Goal: Task Accomplishment & Management: Use online tool/utility

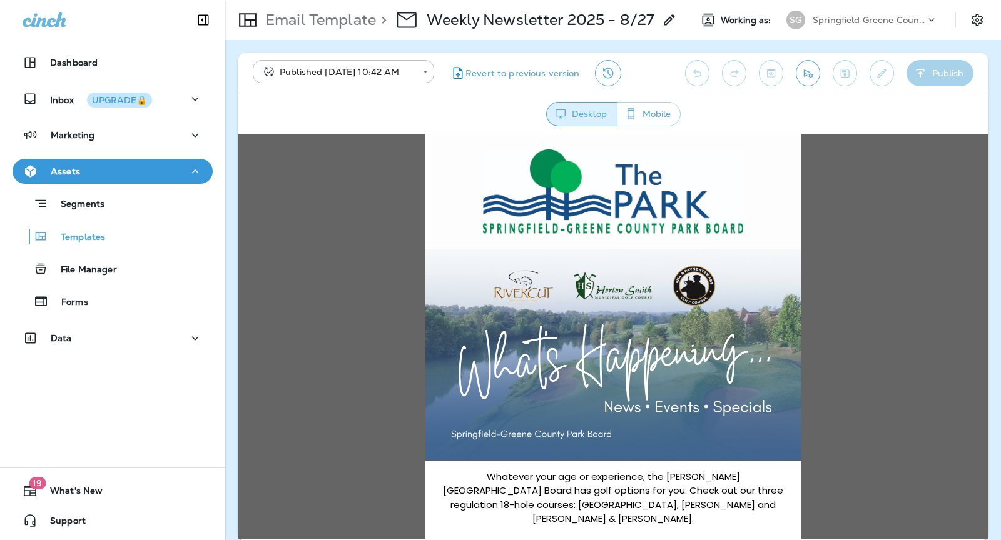
click at [853, 17] on p "Springfield Greene County Parks and Golf" at bounding box center [868, 20] width 113 height 10
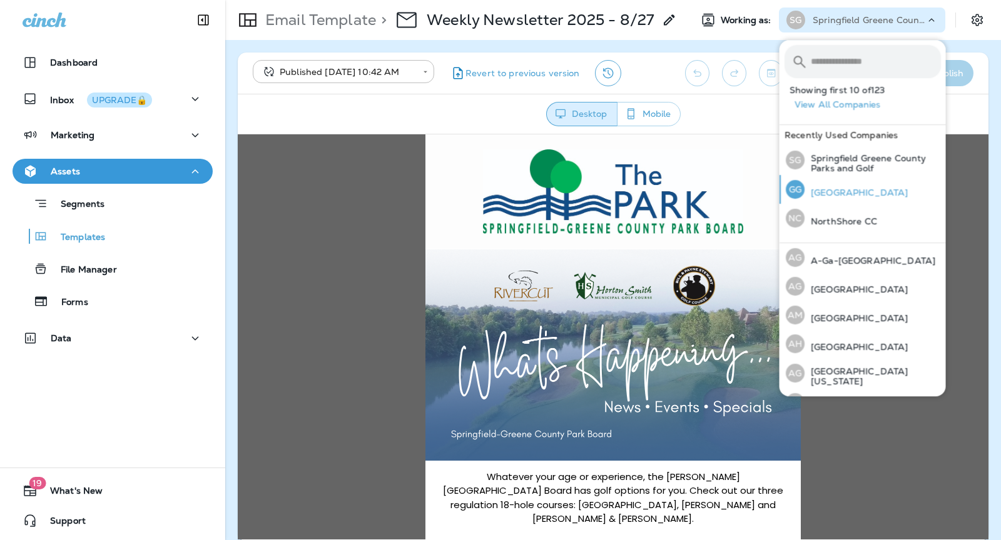
click at [836, 185] on div "GG [GEOGRAPHIC_DATA]" at bounding box center [847, 189] width 132 height 29
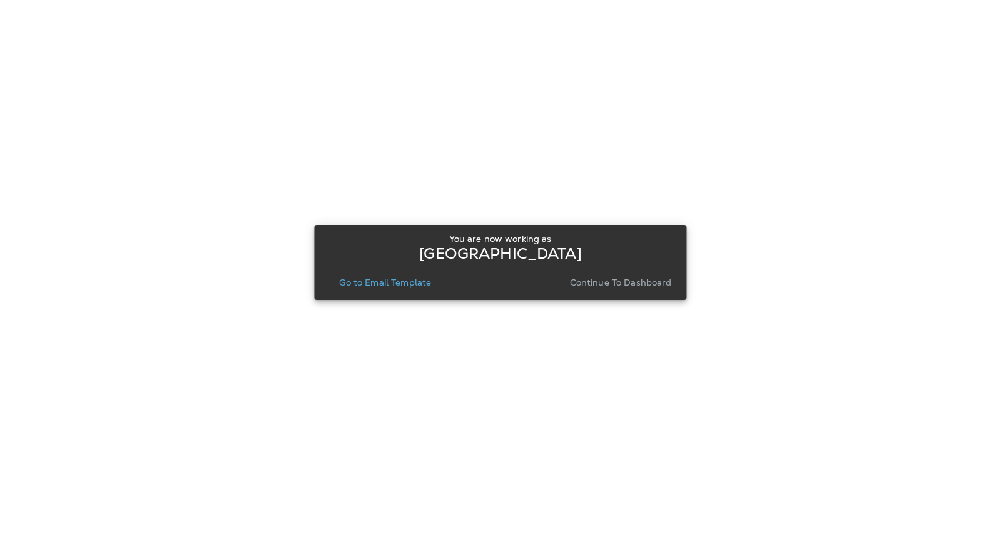
click at [610, 289] on button "Continue to Dashboard" at bounding box center [621, 283] width 112 height 18
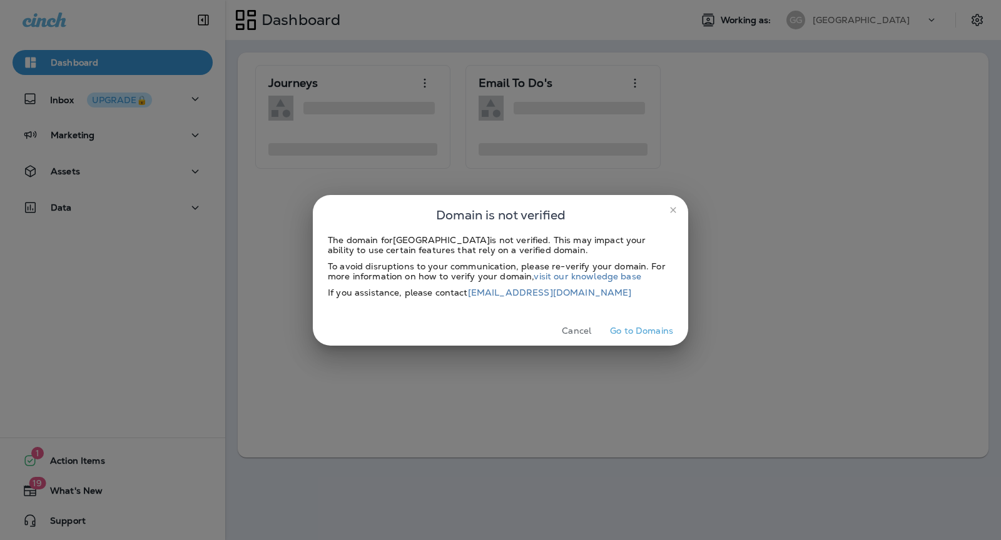
click at [642, 325] on button "Go to Domains" at bounding box center [641, 330] width 73 height 19
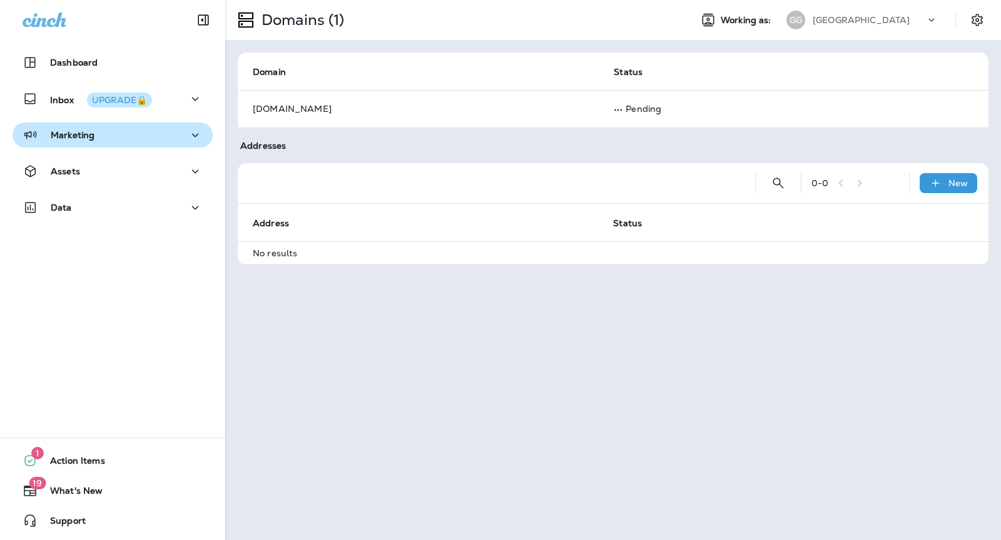
click at [72, 141] on div "Marketing" at bounding box center [59, 136] width 72 height 16
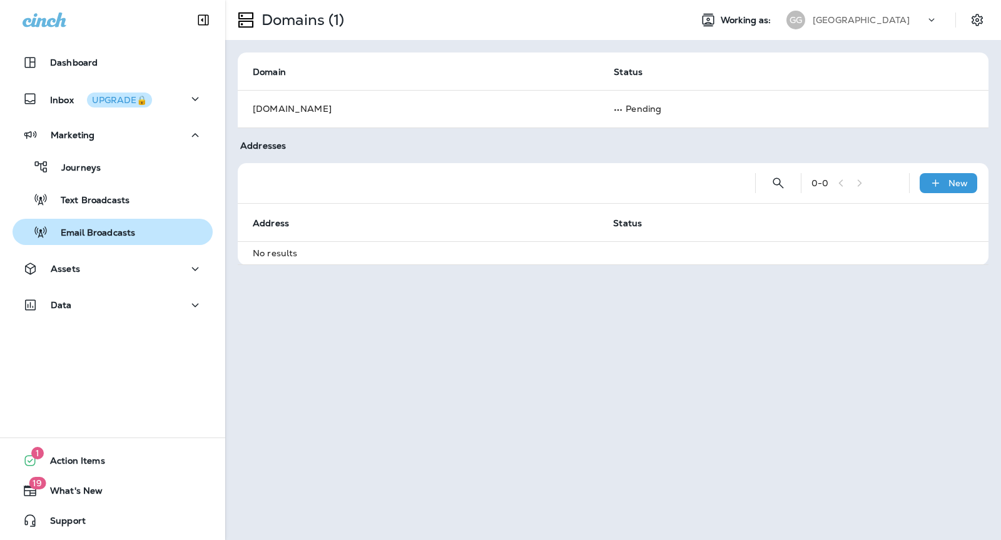
click at [109, 233] on p "Email Broadcasts" at bounding box center [91, 234] width 87 height 12
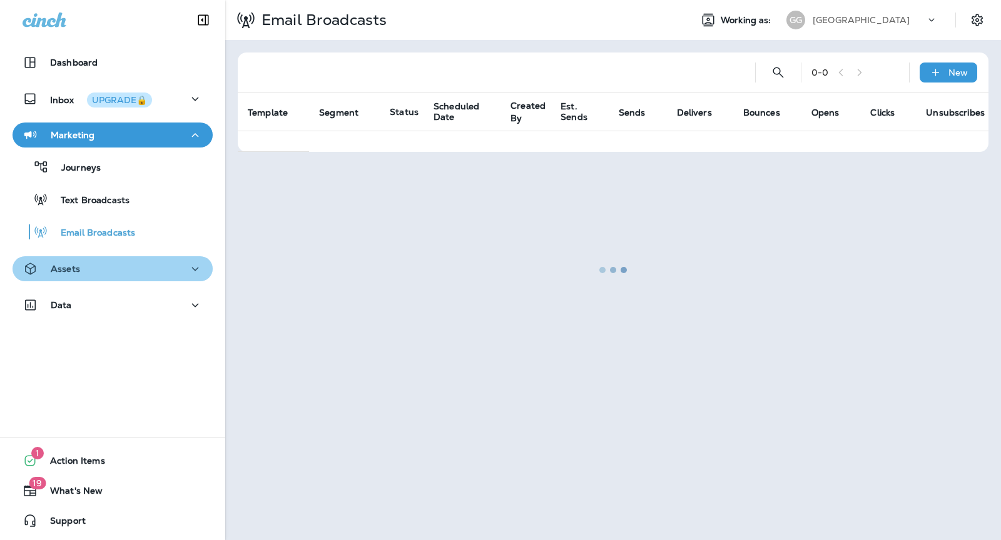
click at [103, 273] on div "Assets" at bounding box center [113, 269] width 180 height 16
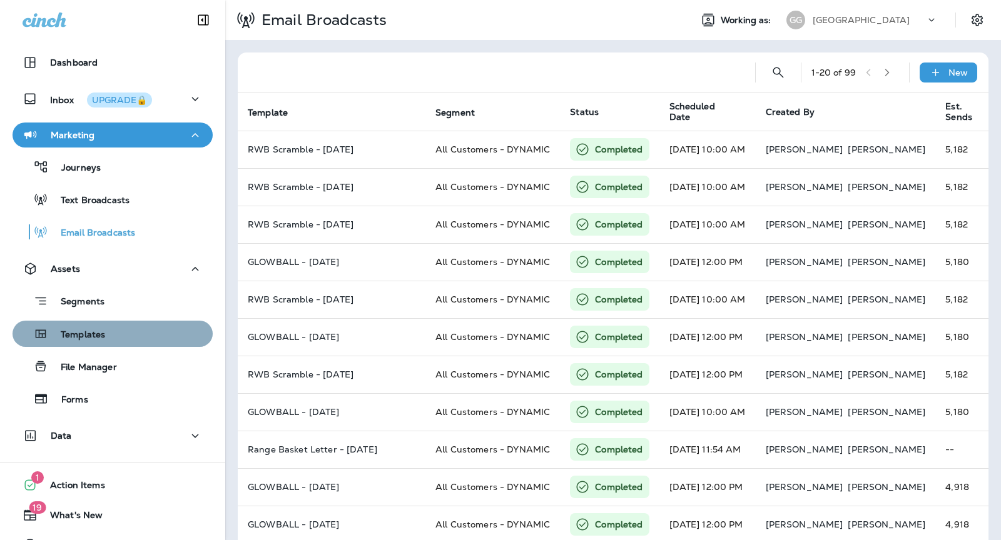
click at [113, 338] on div "Templates" at bounding box center [113, 334] width 190 height 19
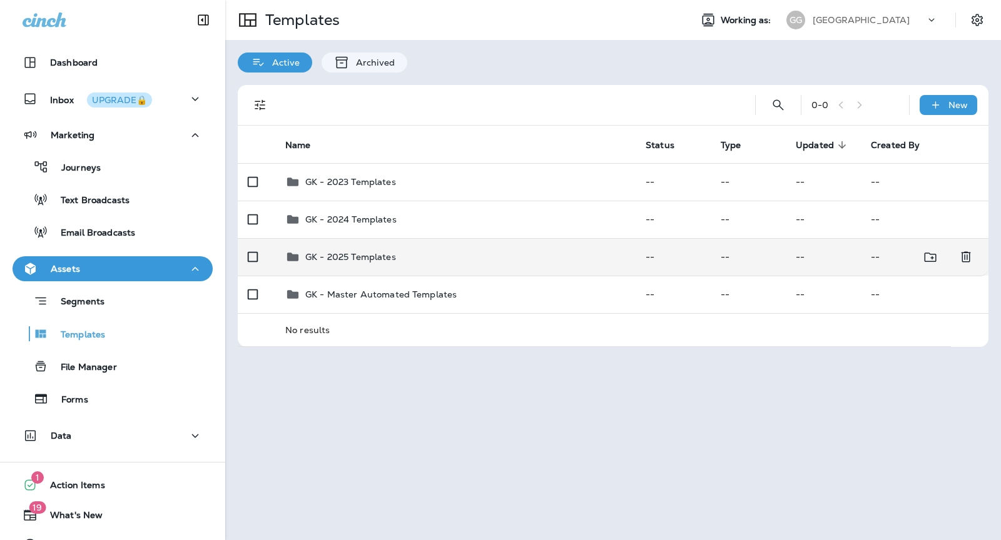
click at [499, 262] on div "GK - 2025 Templates" at bounding box center [455, 257] width 340 height 15
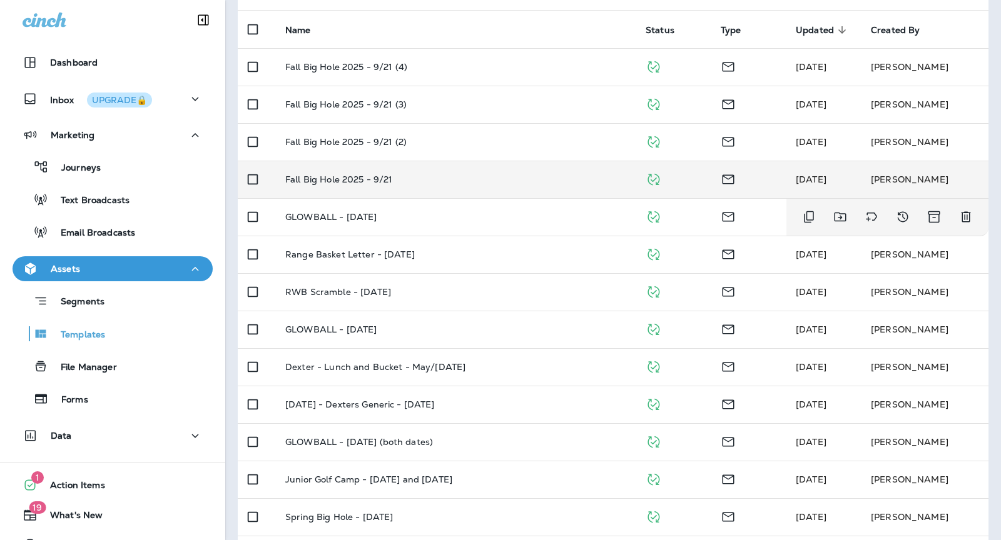
scroll to position [121, 0]
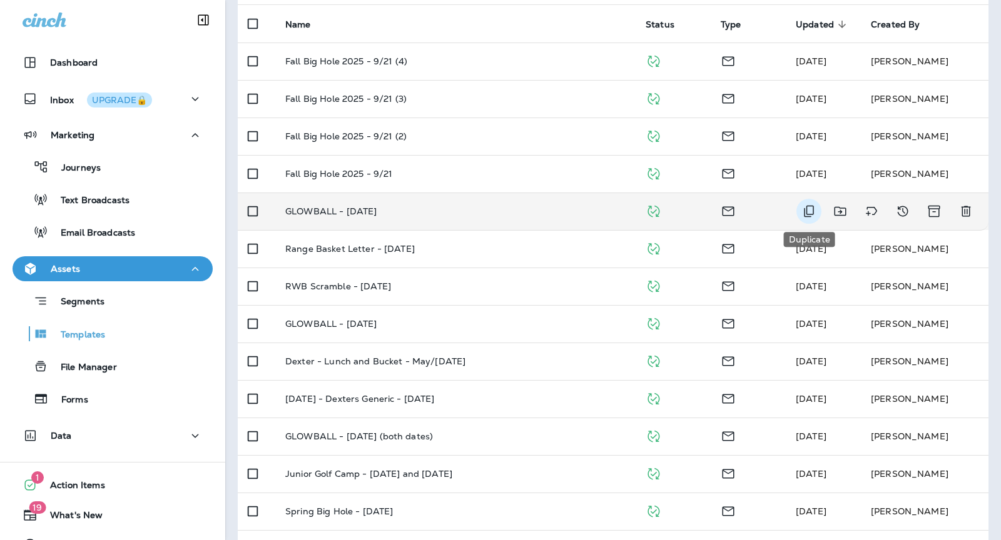
click at [811, 213] on icon "Duplicate" at bounding box center [808, 211] width 15 height 15
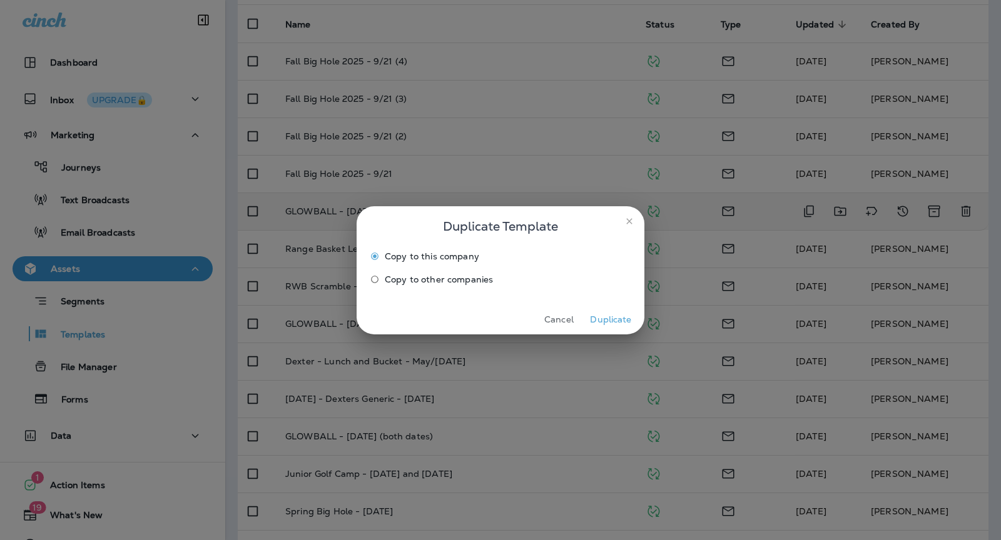
click at [624, 315] on button "Duplicate" at bounding box center [610, 319] width 47 height 19
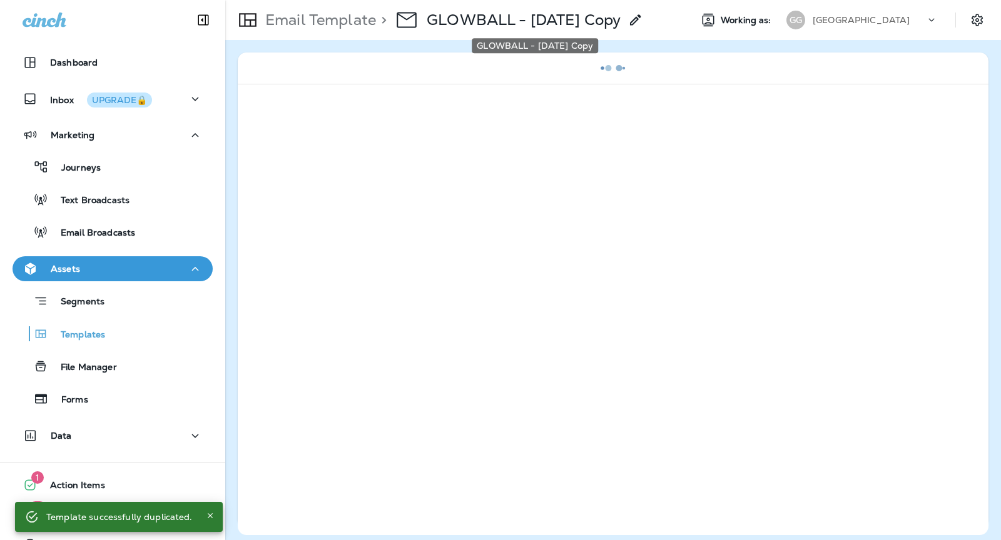
click at [602, 23] on p "GLOWBALL - [DATE] Copy" at bounding box center [524, 20] width 194 height 19
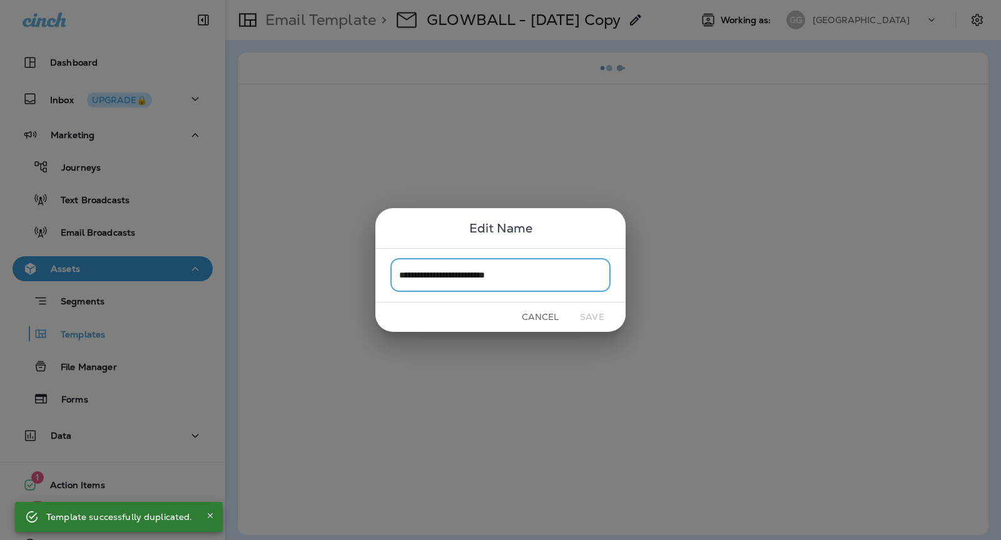
click at [523, 271] on input "**********" at bounding box center [500, 275] width 220 height 33
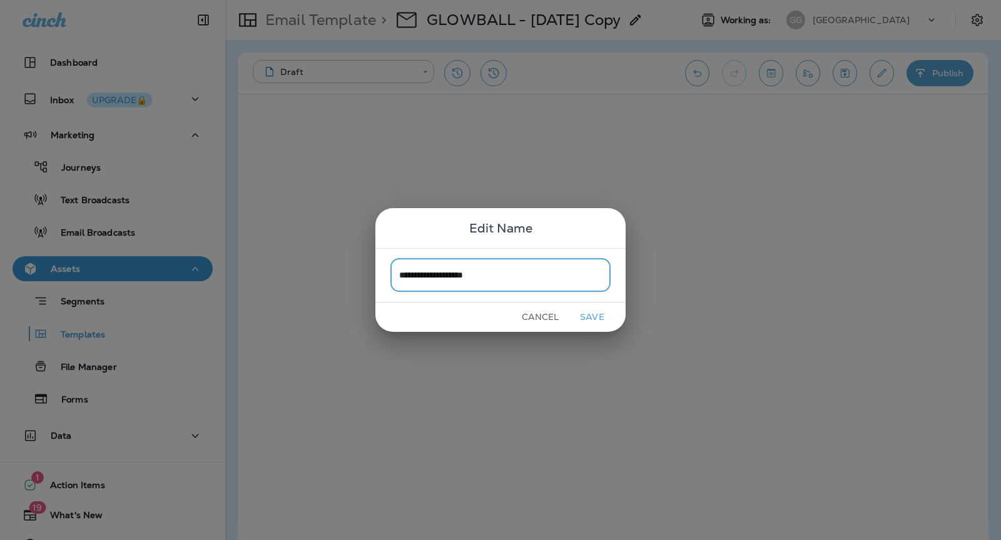
type input "**********"
click at [595, 317] on button "Save" at bounding box center [592, 317] width 47 height 19
